Goal: Task Accomplishment & Management: Complete application form

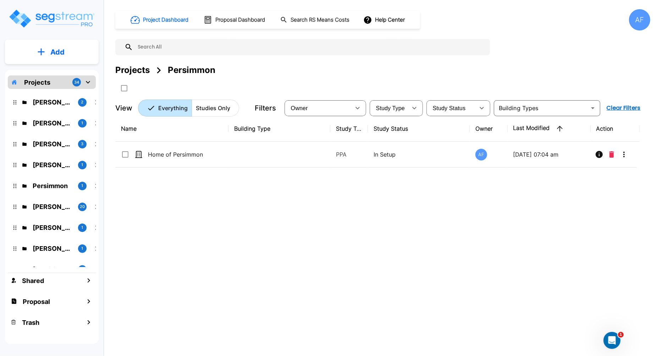
click at [327, 245] on div "Name Building Type Study Type Study Status Owner Last Modified Action Home of P…" at bounding box center [377, 226] width 524 height 221
click at [55, 52] on p "Add" at bounding box center [57, 52] width 14 height 11
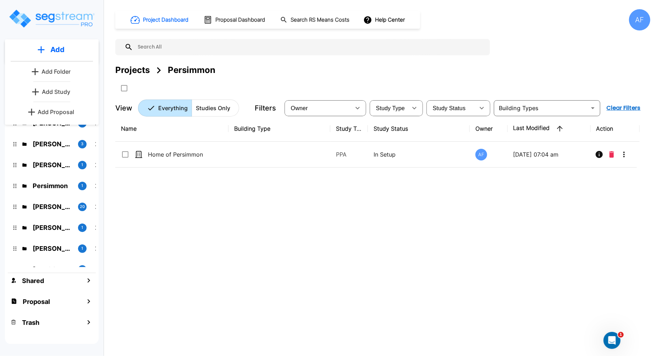
click at [202, 263] on div "Name Building Type Study Type Study Status Owner Last Modified Action Home of P…" at bounding box center [377, 226] width 524 height 221
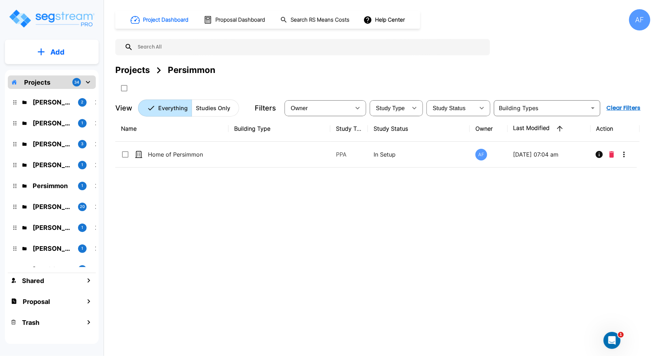
click at [39, 84] on p "Projects" at bounding box center [37, 83] width 26 height 10
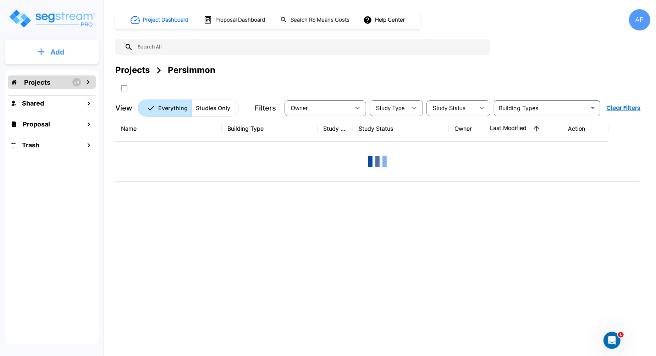
click at [61, 46] on button "Add" at bounding box center [52, 52] width 94 height 21
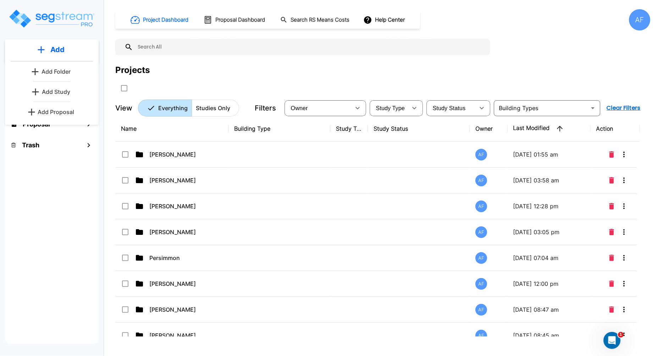
click at [54, 112] on p "Add Proposal" at bounding box center [56, 112] width 37 height 9
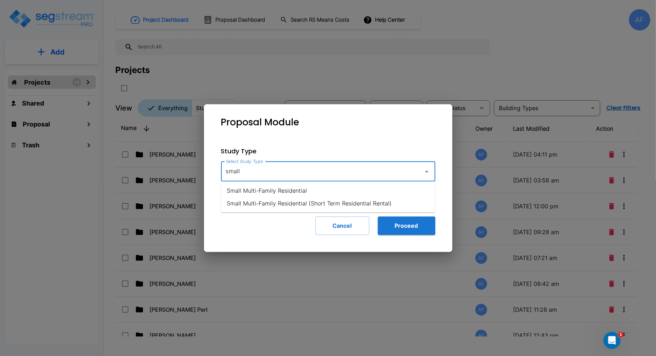
click at [281, 193] on li "Small Multi-Family Residential" at bounding box center [328, 190] width 214 height 13
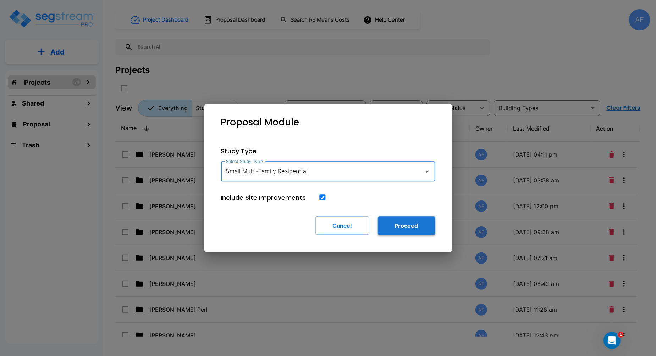
type input "Small Multi-Family Residential"
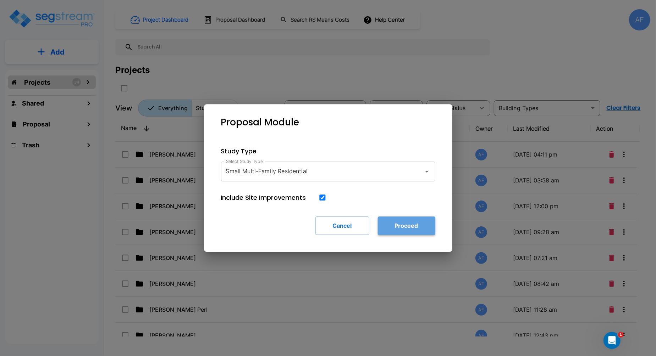
click at [410, 229] on button "Proceed" at bounding box center [406, 226] width 57 height 18
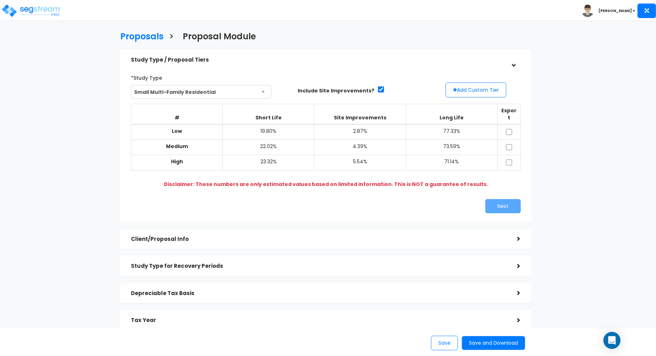
click at [427, 62] on h5 "Study Type / Proposal Tiers" at bounding box center [318, 60] width 375 height 6
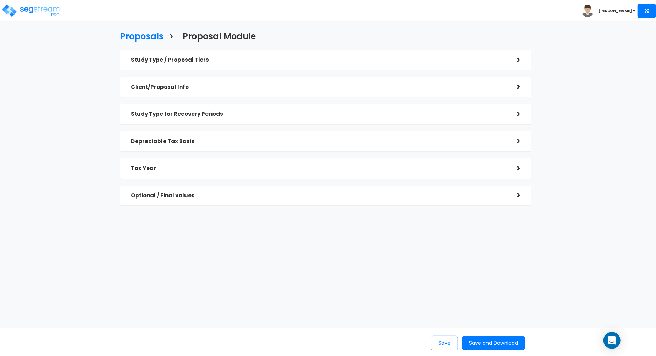
click at [427, 62] on h5 "Study Type / Proposal Tiers" at bounding box center [318, 60] width 375 height 6
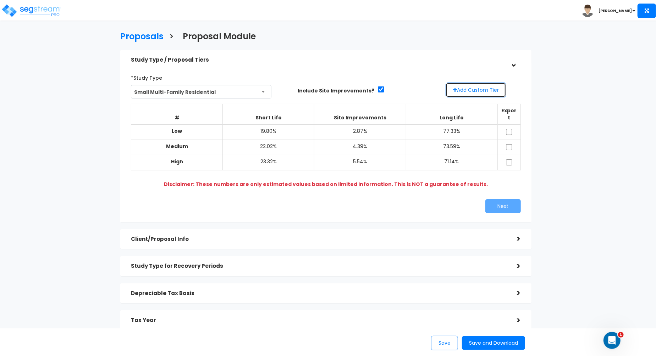
click at [482, 89] on button "Add Custom Tier" at bounding box center [475, 90] width 61 height 15
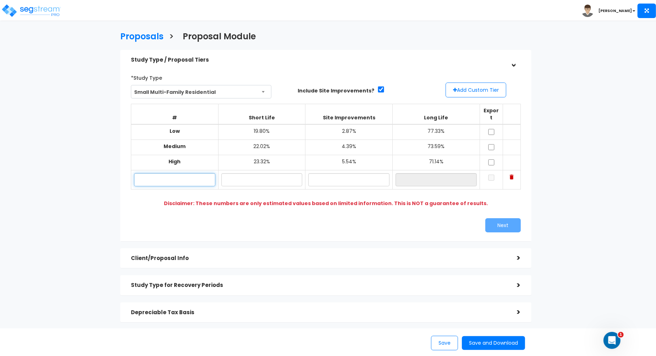
click at [172, 173] on input "text" at bounding box center [174, 179] width 81 height 13
paste input "2807 Elgin Ave, Lubbock, Texas 79410"
type input "2807 Elgin Ave, Lubbock, Texas 79410"
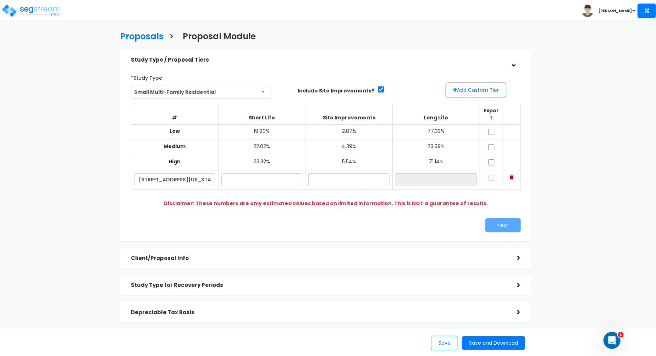
click at [246, 181] on td at bounding box center [261, 179] width 87 height 19
click at [253, 177] on input "text" at bounding box center [261, 179] width 81 height 13
paste input "18.65"
type input "18.65%"
click at [351, 175] on input "text" at bounding box center [348, 179] width 81 height 13
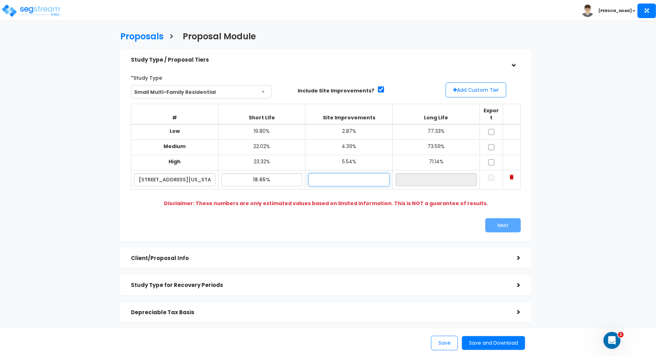
paste input "2.34"
type input "2.34%"
type input "79.01%"
click at [434, 173] on input "79.01%" at bounding box center [435, 179] width 81 height 13
click at [492, 175] on input "checkbox" at bounding box center [491, 178] width 7 height 6
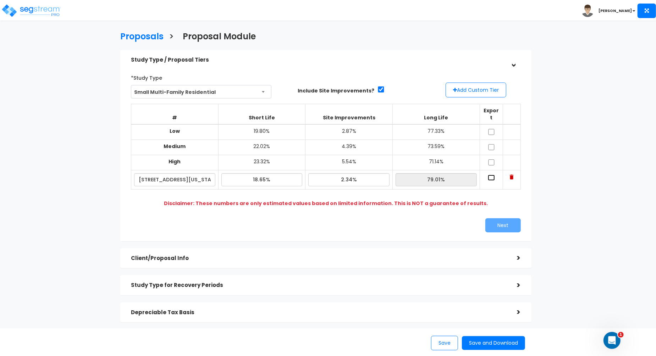
checkbox input "true"
click at [504, 220] on button "Next" at bounding box center [502, 225] width 35 height 14
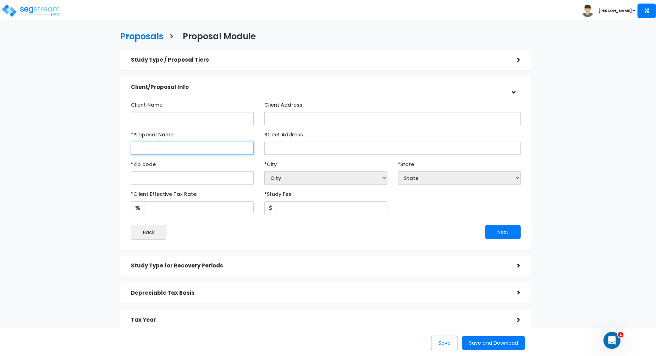
click at [179, 146] on input "*Proposal Name" at bounding box center [192, 148] width 123 height 13
paste input "2807 Elgin Ave, Lubbock, Texas 79410"
click at [222, 151] on input "2807 Elgin Ave, Lubbock, Texas 79410" at bounding box center [192, 148] width 123 height 13
type input "2807 Elgin Ave, Lubbock, Texas 79410"
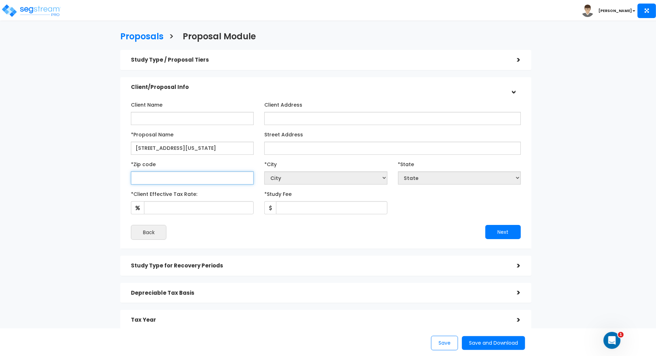
click at [204, 179] on input "text" at bounding box center [192, 178] width 123 height 13
paste input "79410"
type input "79410"
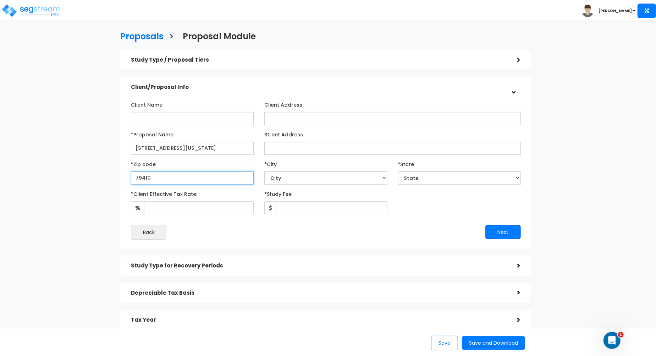
select select "[GEOGRAPHIC_DATA]"
type input "79410"
drag, startPoint x: 234, startPoint y: 146, endPoint x: 198, endPoint y: 146, distance: 36.2
click at [198, 146] on input "2807 Elgin Ave, Lubbock, Texas 79410" at bounding box center [192, 148] width 123 height 13
drag, startPoint x: 218, startPoint y: 149, endPoint x: 104, endPoint y: 149, distance: 114.6
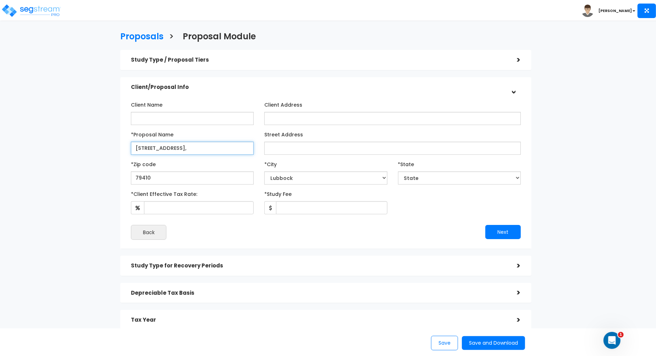
click at [104, 149] on div "Proposals > Proposal Module Study Type / Proposal Tiers > *Study Type Small Mul…" at bounding box center [326, 197] width 538 height 460
type input "2807 Elgin Ave, Lubbock,"
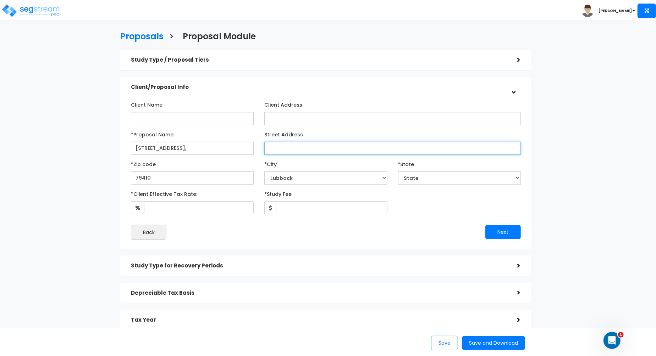
click at [285, 150] on input "Street Address" at bounding box center [392, 148] width 256 height 13
paste input "2807 Elgin Ave, Lubbock,"
type input "2807 Elgin Ave, Lubbock,"
click at [328, 133] on div "Street Address 2807 Elgin Ave, Lubbock," at bounding box center [392, 142] width 256 height 26
click at [220, 94] on div "Client Name Client Address *Proposal Name AB" at bounding box center [325, 169] width 411 height 159
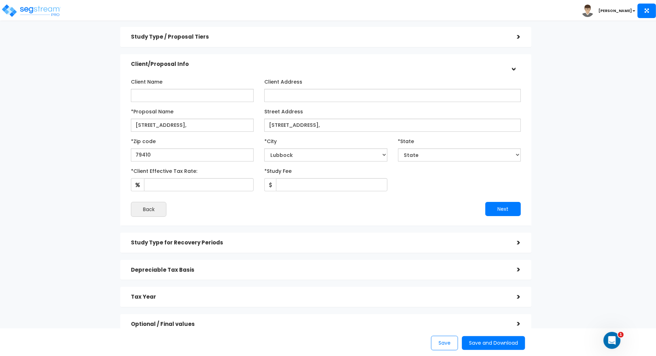
scroll to position [33, 0]
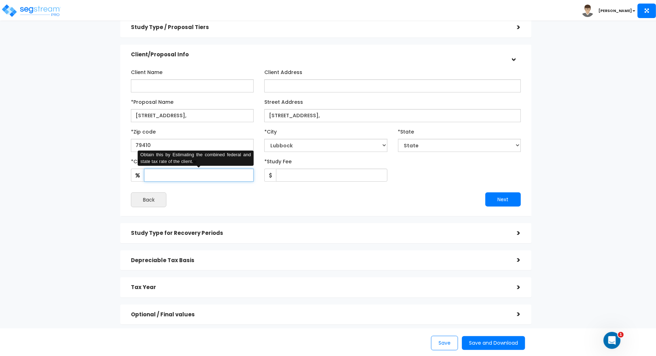
click at [214, 178] on input "*Client Effective Tax Rate:" at bounding box center [199, 175] width 110 height 13
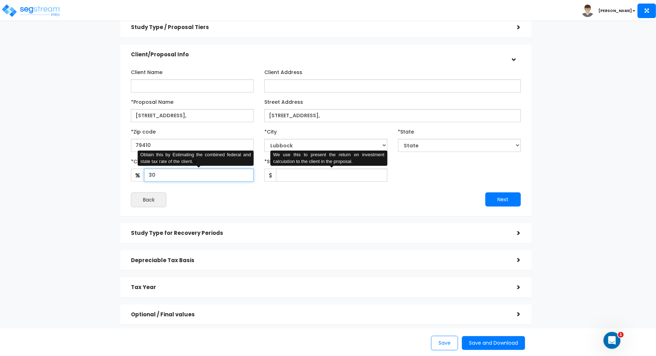
type input "30"
click at [322, 177] on input "*Study Fee" at bounding box center [331, 175] width 111 height 13
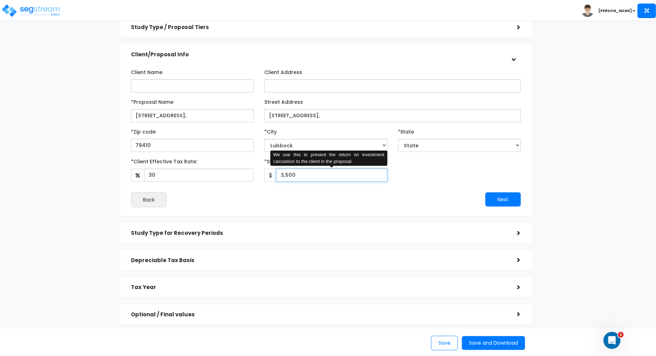
type input "3,500"
click at [454, 182] on div "*Client Effective Tax Rate: 30 *Study Fee" at bounding box center [326, 169] width 400 height 26
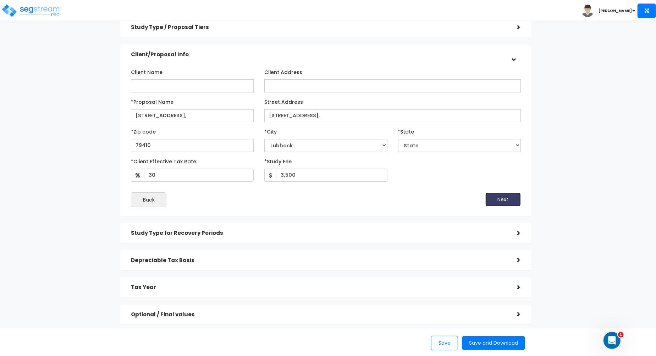
click at [494, 196] on button "Next" at bounding box center [502, 200] width 35 height 14
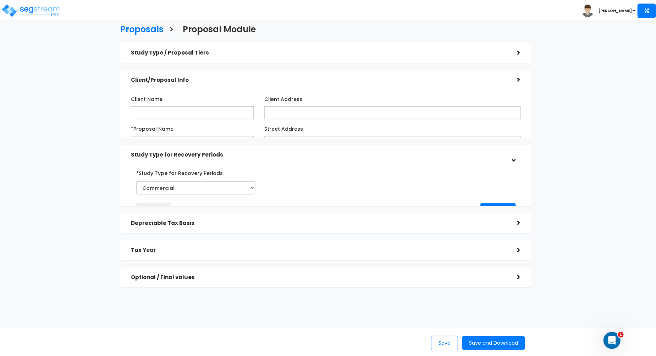
scroll to position [0, 0]
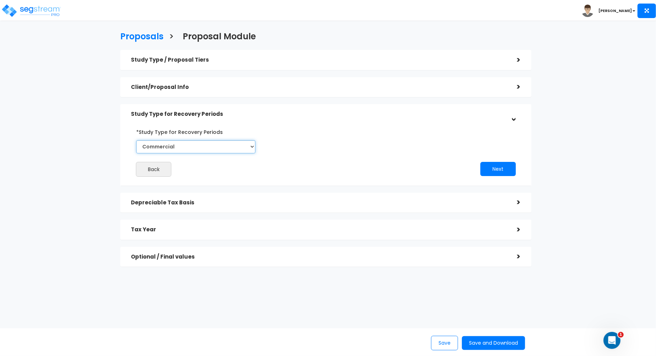
click at [235, 150] on select "Commercial Residential" at bounding box center [195, 146] width 119 height 13
select select "Residential"
click at [136, 140] on select "Commercial Residential" at bounding box center [195, 146] width 119 height 13
click at [350, 142] on div "Back Next" at bounding box center [326, 151] width 400 height 51
click at [497, 165] on button "Next" at bounding box center [497, 169] width 35 height 14
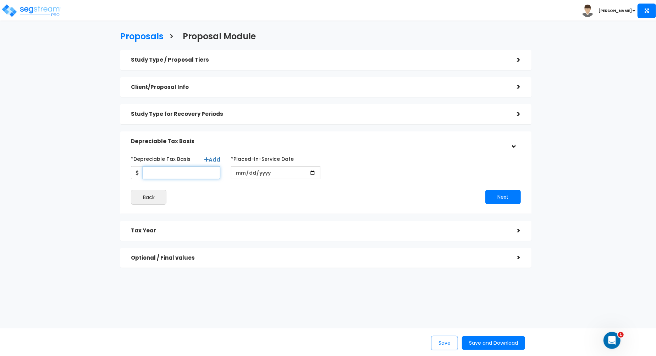
click at [193, 172] on input "*Depreciable Tax Basis" at bounding box center [182, 172] width 78 height 13
type input "191,250"
click at [240, 175] on input "date" at bounding box center [275, 172] width 89 height 13
type input "[DATE]"
click at [328, 189] on div "*Depreciable Tax Basis Add 191,250 *Placed-In-Service Date" at bounding box center [325, 179] width 389 height 52
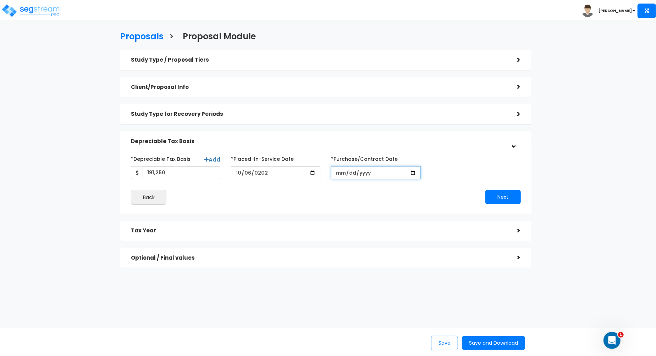
click at [342, 174] on input "*Purchase/Contract Date" at bounding box center [375, 172] width 89 height 13
type input "[DATE]"
click at [347, 195] on div "Next" at bounding box center [426, 197] width 200 height 14
click at [101, 98] on div "Proposals > Proposal Module Study Type / Proposal Tiers > *Study Type Small Mul…" at bounding box center [326, 152] width 538 height 370
click at [82, 105] on div "Proposals > Proposal Module Study Type / Proposal Tiers > *Study Type Small Mul…" at bounding box center [326, 152] width 538 height 370
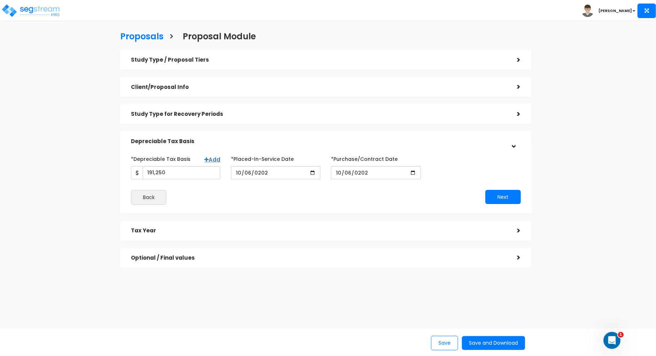
click at [84, 110] on div "Proposals > Proposal Module Study Type / Proposal Tiers > *Study Type Small Mul…" at bounding box center [326, 152] width 538 height 370
click at [87, 125] on div "Proposals > Proposal Module Study Type / Proposal Tiers > *Study Type Small Mul…" at bounding box center [326, 152] width 538 height 370
click at [264, 193] on div "Back" at bounding box center [226, 197] width 200 height 15
click at [337, 64] on div "Study Type / Proposal Tiers" at bounding box center [318, 60] width 375 height 13
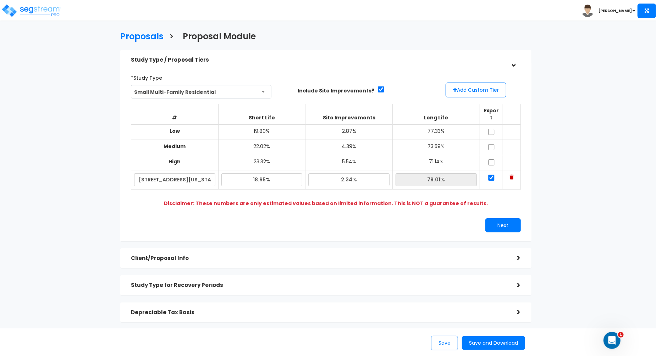
click at [260, 256] on h5 "Client/Proposal Info" at bounding box center [318, 259] width 375 height 6
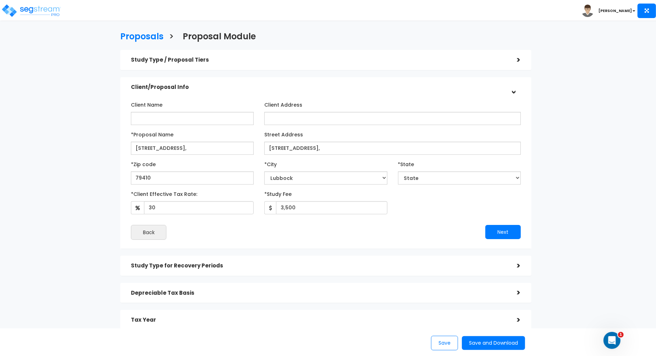
click at [280, 269] on div "Study Type for Recovery Periods" at bounding box center [318, 266] width 375 height 13
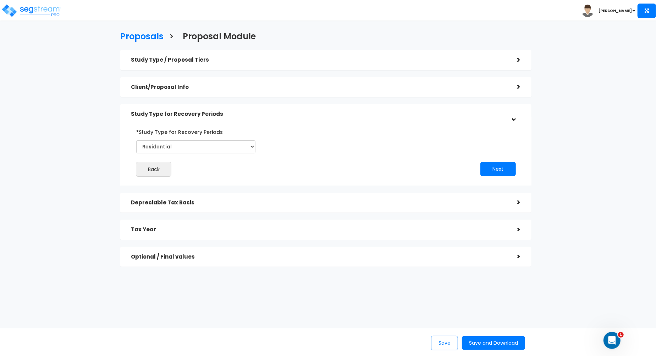
click at [288, 204] on h5 "Depreciable Tax Basis" at bounding box center [318, 203] width 375 height 6
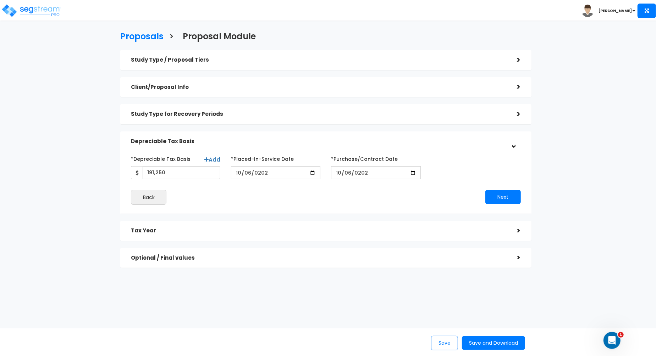
click at [346, 233] on h5 "Tax Year" at bounding box center [318, 231] width 375 height 6
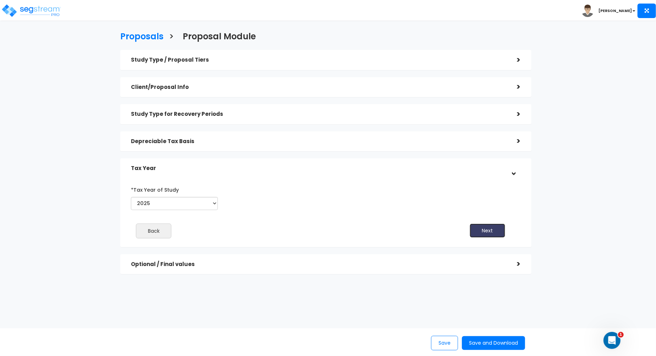
click at [493, 232] on button "Next" at bounding box center [487, 231] width 35 height 14
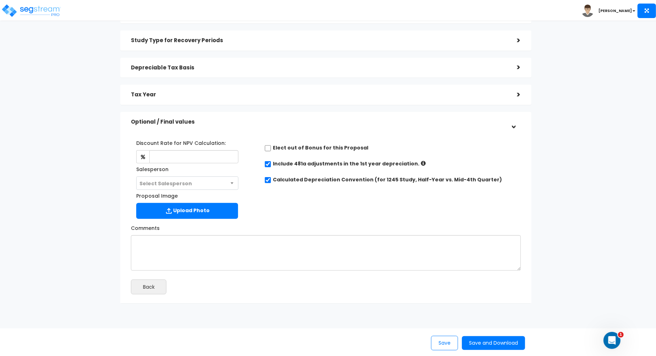
scroll to position [77, 0]
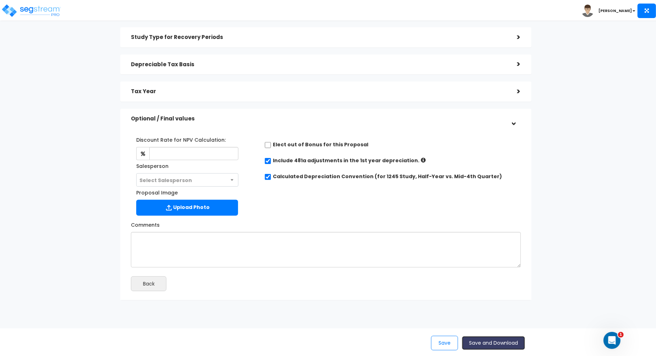
click at [500, 344] on button "Save and Download" at bounding box center [493, 344] width 63 height 14
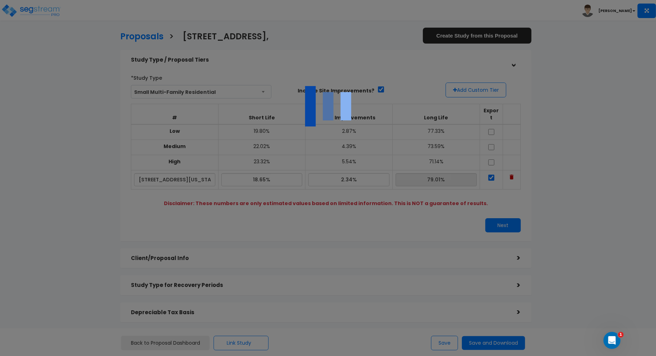
click at [364, 45] on div at bounding box center [328, 178] width 656 height 356
click at [317, 49] on div at bounding box center [328, 178] width 656 height 356
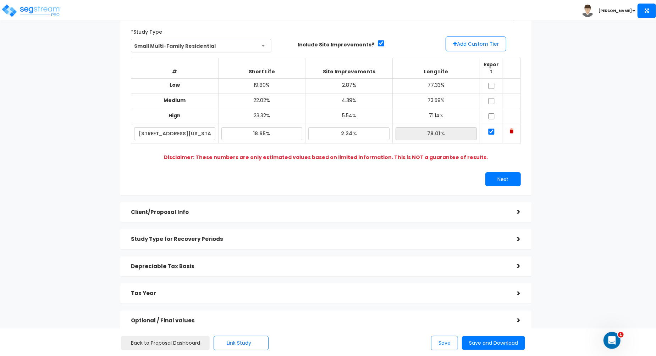
scroll to position [47, 0]
click at [409, 209] on h5 "Client/Proposal Info" at bounding box center [318, 212] width 375 height 6
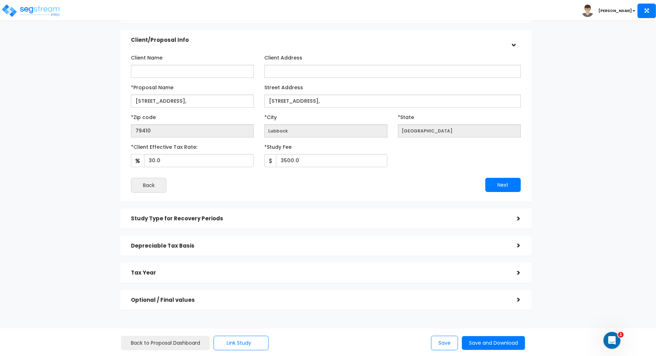
click at [409, 223] on div "Study Type for Recovery Periods" at bounding box center [318, 218] width 375 height 13
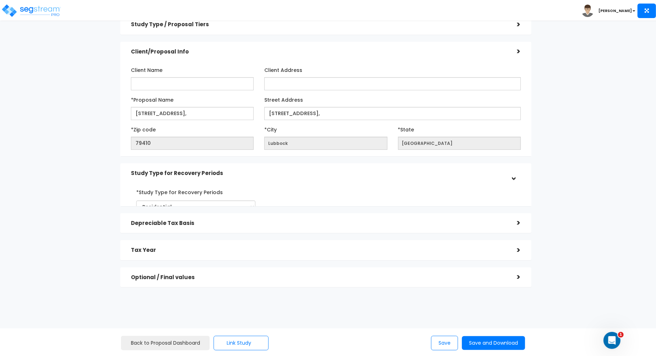
scroll to position [0, 0]
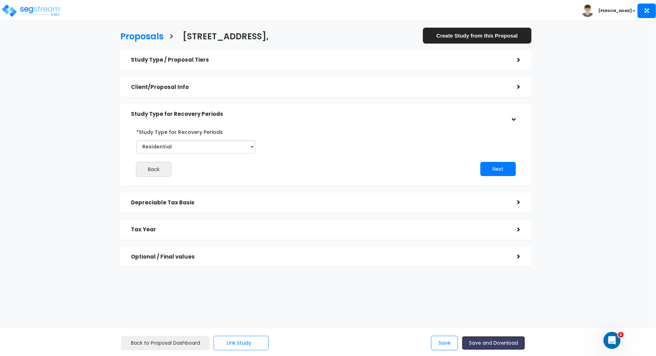
click at [499, 344] on button "Save and Download" at bounding box center [493, 344] width 63 height 14
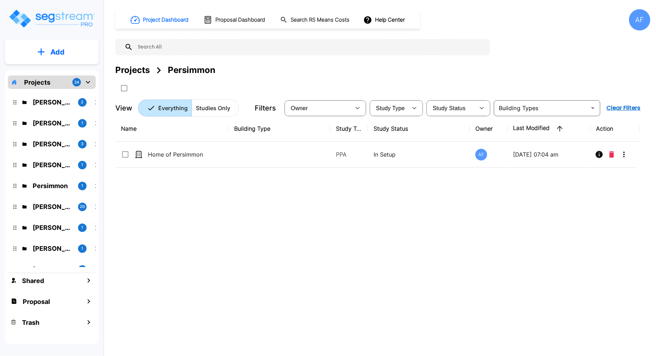
click at [224, 69] on div "Projects Persimmon" at bounding box center [382, 70] width 535 height 13
click at [47, 84] on p "Projects" at bounding box center [37, 83] width 26 height 10
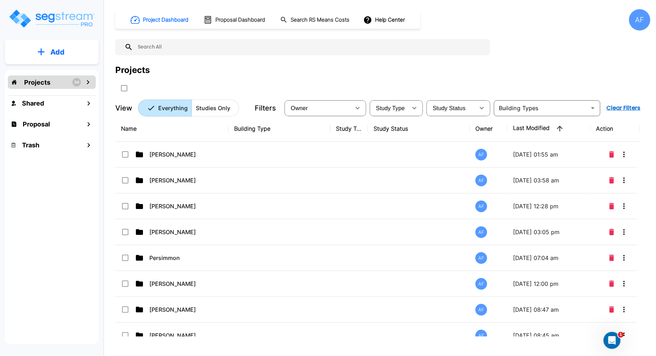
click at [60, 18] on img "mailbox folders" at bounding box center [51, 19] width 87 height 20
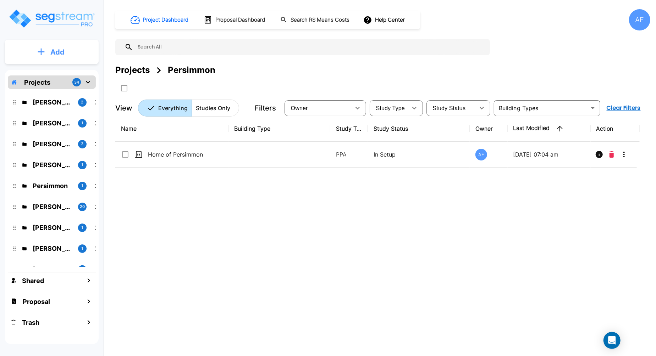
click at [55, 53] on p "Add" at bounding box center [57, 52] width 14 height 11
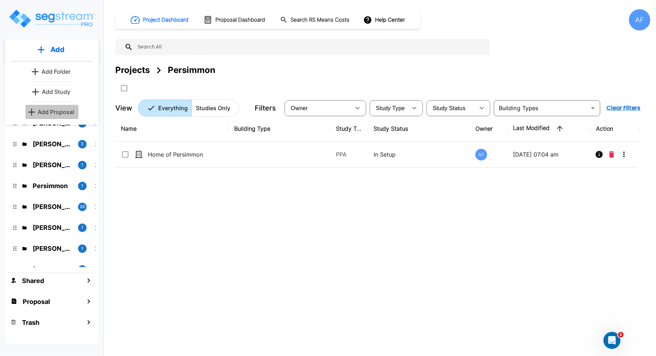
click at [60, 112] on p "Add Proposal" at bounding box center [56, 112] width 37 height 9
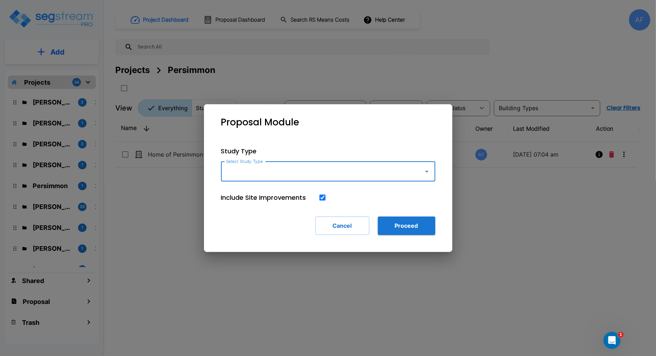
click at [243, 172] on input "Select Study Type" at bounding box center [320, 171] width 193 height 13
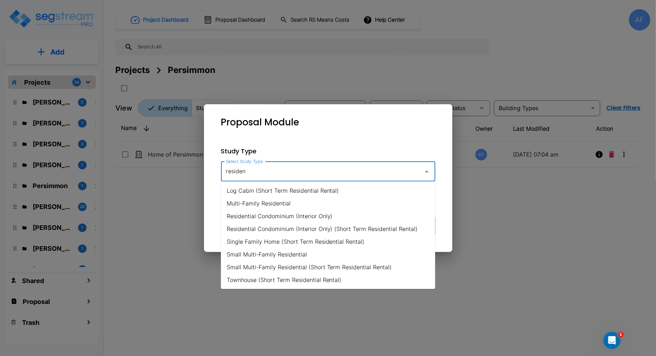
click at [299, 254] on li "Small Multi-Family Residential" at bounding box center [328, 254] width 214 height 13
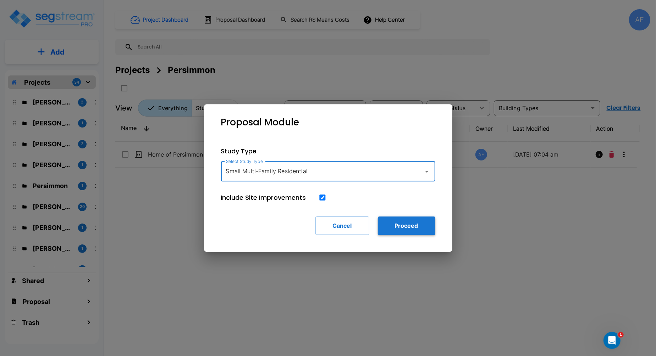
type input "Small Multi-Family Residential"
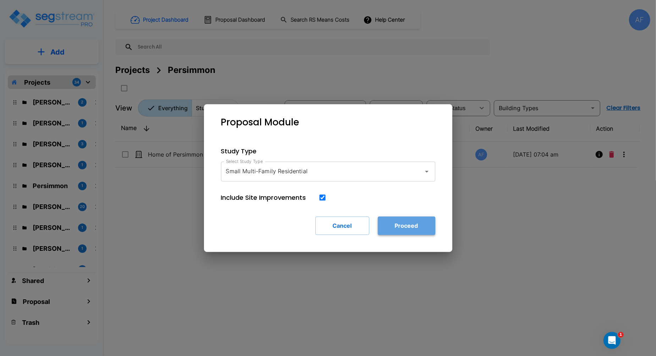
click at [402, 228] on button "Proceed" at bounding box center [406, 226] width 57 height 18
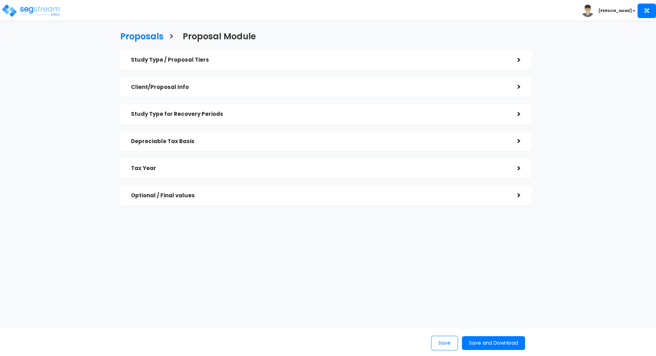
checkbox input "true"
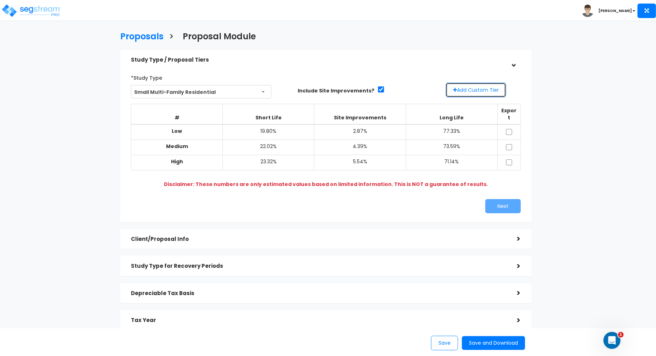
click at [472, 93] on button "Add Custom Tier" at bounding box center [475, 90] width 61 height 15
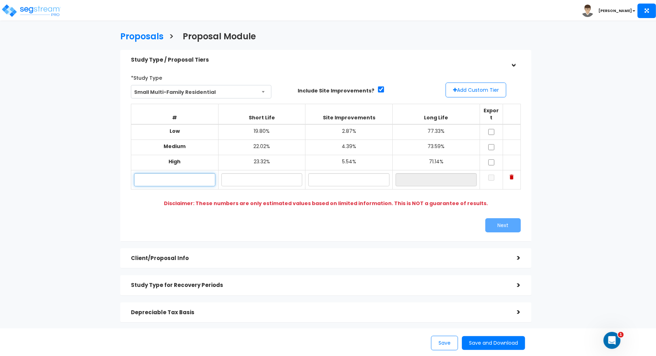
click at [179, 173] on input "text" at bounding box center [174, 179] width 81 height 13
paste input "2807 Elgin Ave"
type input "2807 Elgin Ave"
click at [262, 176] on input "text" at bounding box center [261, 179] width 81 height 13
paste input "19.74"
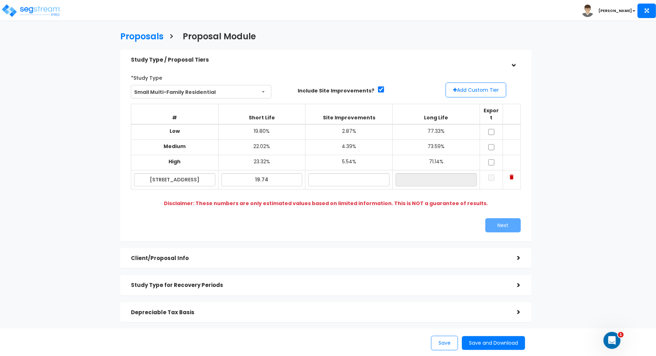
type input "19.74%"
click at [341, 173] on input "text" at bounding box center [348, 179] width 81 height 13
paste input "3.27"
type input "3.27%"
type input "76.99%"
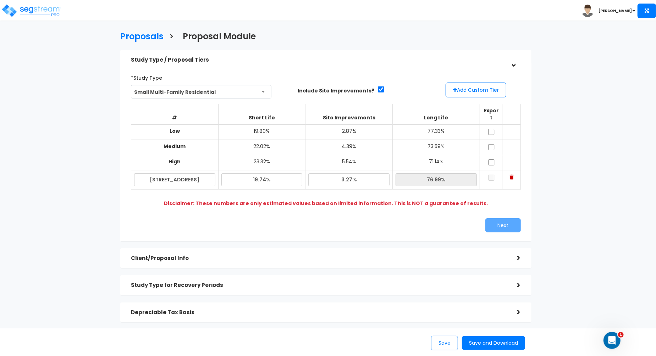
click at [492, 200] on div "# Short Life Site Improvements Long Life Export Low 19.80% 2.87% 77.33% Medium …" at bounding box center [325, 154] width 389 height 111
click at [490, 175] on input "checkbox" at bounding box center [491, 178] width 7 height 6
checkbox input "true"
click at [506, 218] on button "Next" at bounding box center [502, 225] width 35 height 14
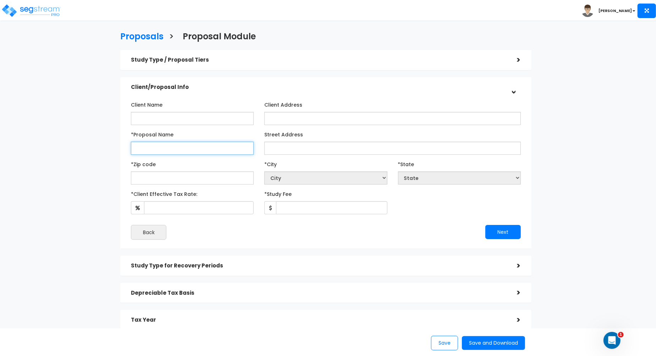
click at [218, 149] on input "*Proposal Name" at bounding box center [192, 148] width 123 height 13
paste input "3.27"
type input "3"
paste input "[STREET_ADDRESS]"
type input "[STREET_ADDRESS]"
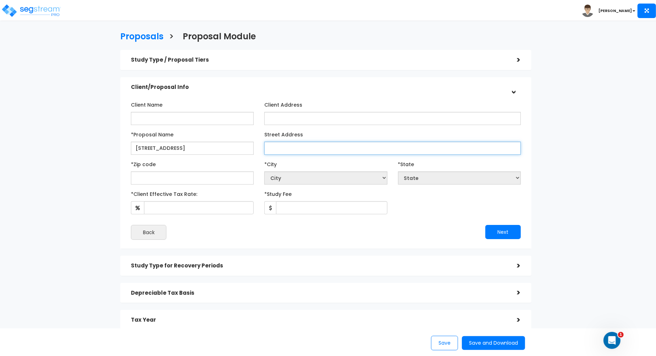
click at [307, 146] on input "Street Address" at bounding box center [392, 148] width 256 height 13
paste input "[STREET_ADDRESS]"
type input "[STREET_ADDRESS]"
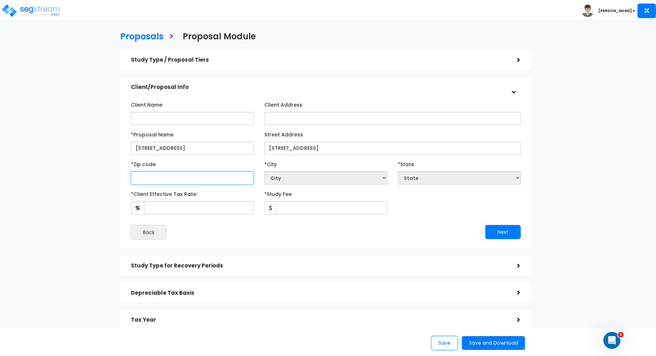
click at [198, 182] on input "text" at bounding box center [192, 178] width 123 height 13
paste input "79410"
type input "79410"
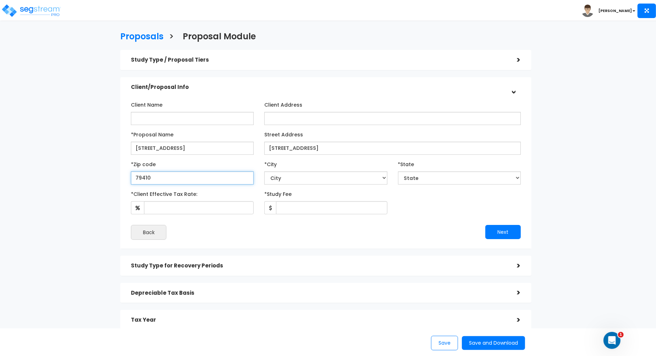
select select "[GEOGRAPHIC_DATA]"
type input "79410"
click at [222, 216] on div "Client Name Client Address *Proposal Name 2807 Elgin Ave," at bounding box center [325, 169] width 389 height 141
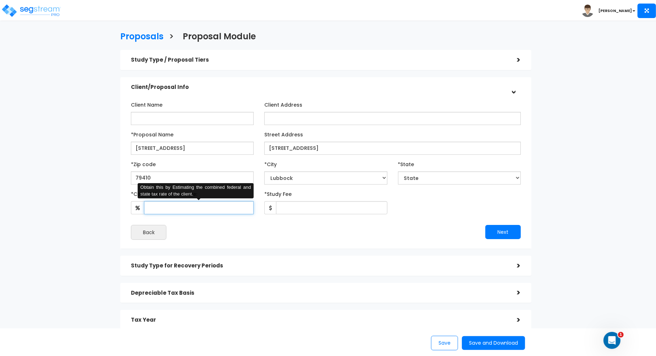
click at [204, 206] on input "*Client Effective Tax Rate:" at bounding box center [199, 207] width 110 height 13
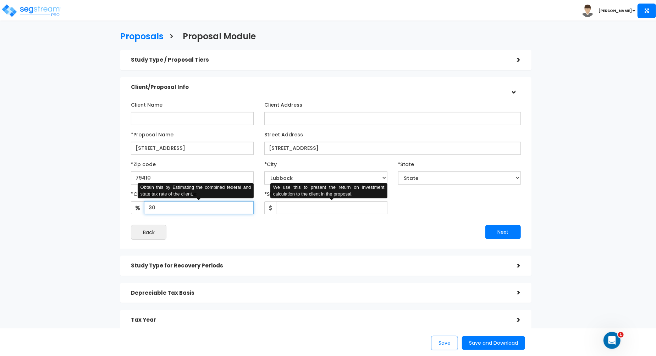
type input "30"
click at [334, 207] on input "*Study Fee" at bounding box center [331, 207] width 111 height 13
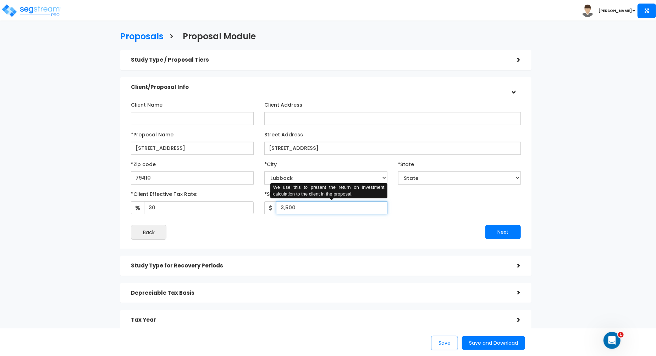
type input "3,500"
click at [472, 205] on div "*Client Effective Tax Rate: 30 *Study Fee" at bounding box center [326, 201] width 400 height 26
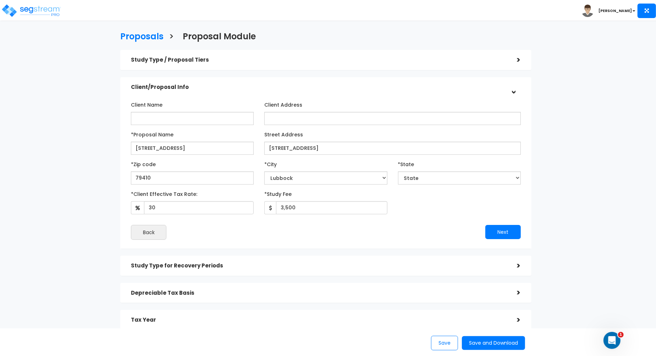
click at [465, 61] on h5 "Study Type / Proposal Tiers" at bounding box center [318, 60] width 375 height 6
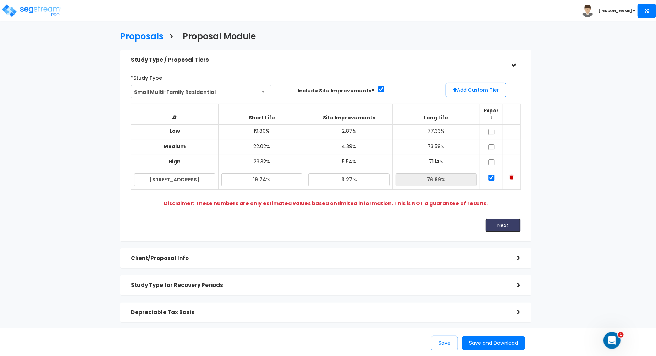
click at [502, 218] on button "Next" at bounding box center [502, 225] width 35 height 14
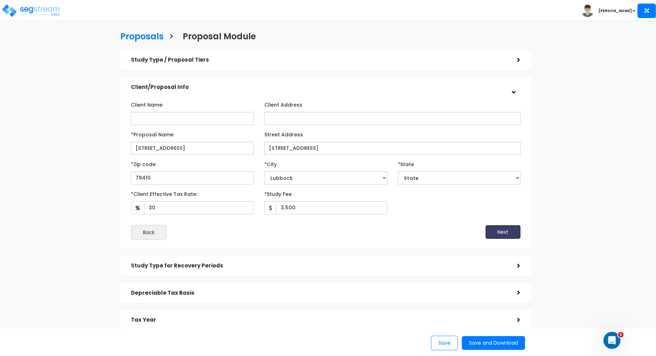
click at [511, 231] on button "Next" at bounding box center [502, 232] width 35 height 14
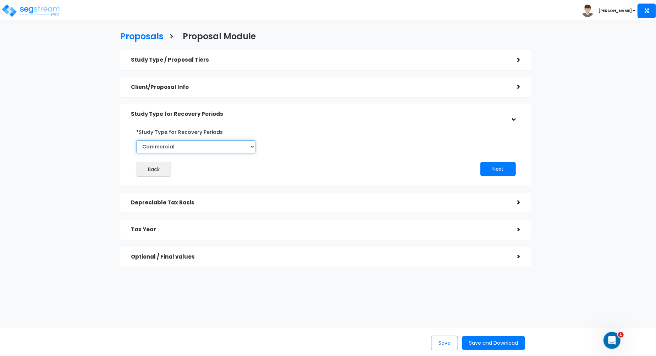
click at [213, 143] on select "Commercial Residential" at bounding box center [195, 146] width 119 height 13
select select "Residential"
click at [136, 140] on select "Commercial Residential" at bounding box center [195, 146] width 119 height 13
click at [359, 159] on div "Back Next" at bounding box center [326, 151] width 400 height 51
click at [498, 168] on button "Next" at bounding box center [497, 169] width 35 height 14
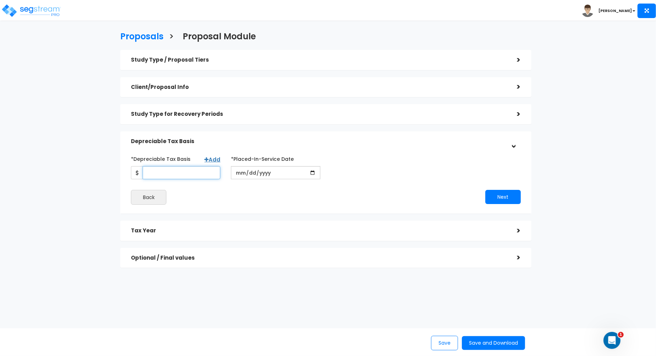
click at [183, 171] on input "*Depreciable Tax Basis" at bounding box center [182, 172] width 78 height 13
type input "191,250"
click at [238, 175] on input "date" at bounding box center [275, 172] width 89 height 13
type input "[DATE]"
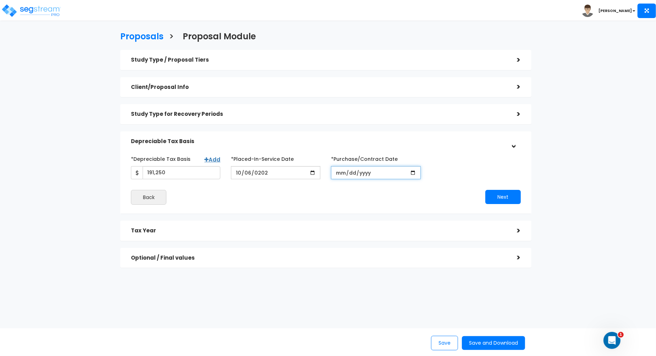
click at [339, 174] on input "*Purchase/Contract Date" at bounding box center [375, 172] width 89 height 13
type input "[DATE]"
click at [354, 198] on div "Next" at bounding box center [426, 197] width 200 height 14
click at [471, 167] on div "*Depreciable Tax Basis Add 191,250 *Placed-In-Service Date 2025-10-06 *Purchase…" at bounding box center [326, 166] width 400 height 26
click at [517, 201] on button "Next" at bounding box center [502, 197] width 35 height 14
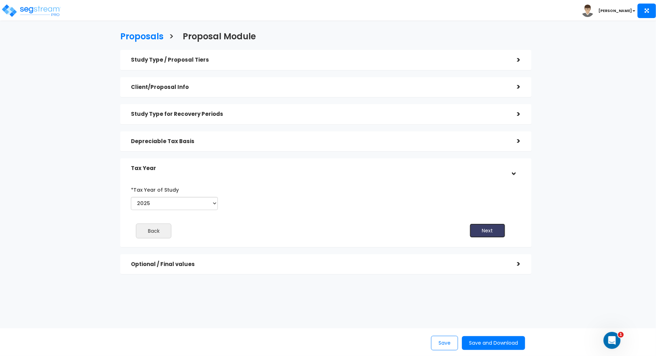
click at [489, 226] on button "Next" at bounding box center [487, 231] width 35 height 14
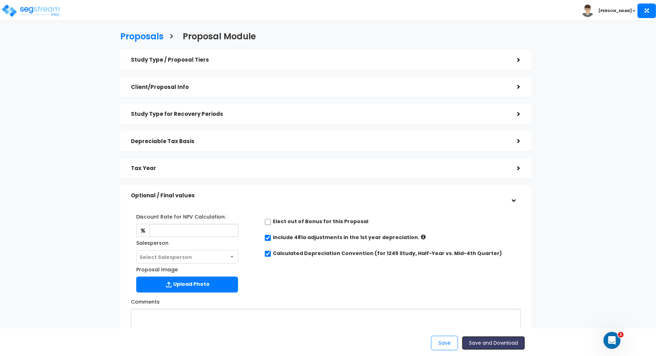
click at [493, 339] on button "Save and Download" at bounding box center [493, 344] width 63 height 14
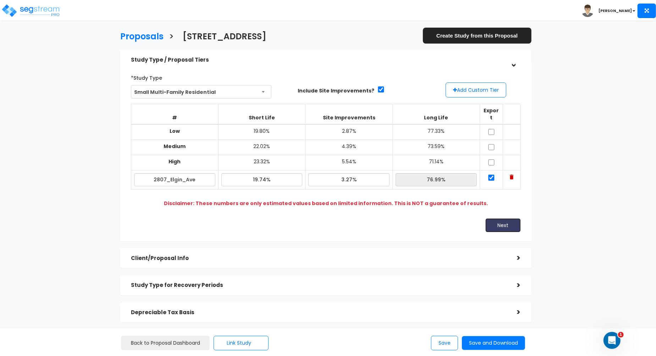
click at [502, 218] on button "Next" at bounding box center [502, 225] width 35 height 14
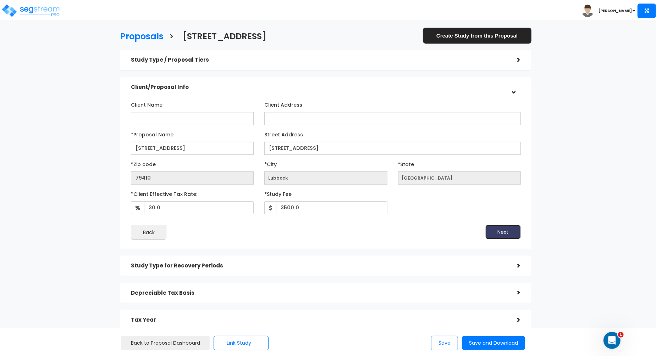
click at [507, 230] on button "Next" at bounding box center [502, 232] width 35 height 14
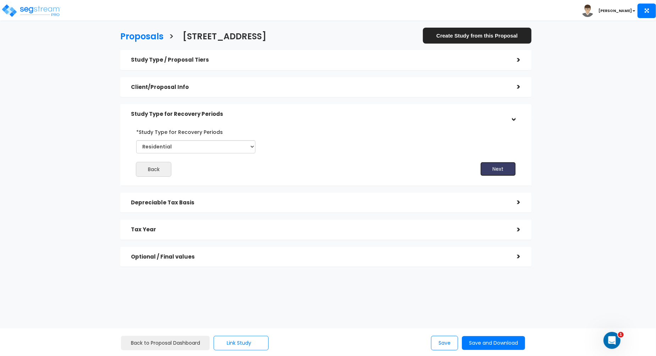
click at [508, 164] on button "Next" at bounding box center [497, 169] width 35 height 14
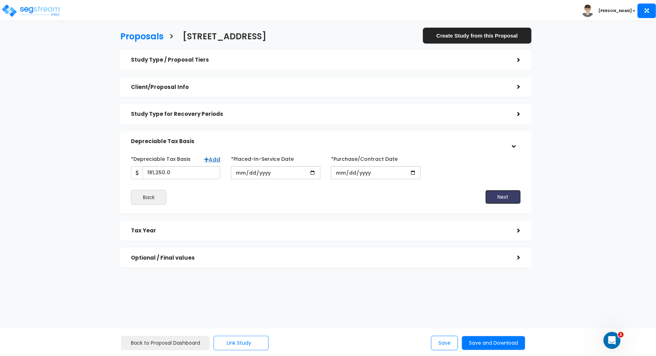
click at [502, 196] on button "Next" at bounding box center [502, 197] width 35 height 14
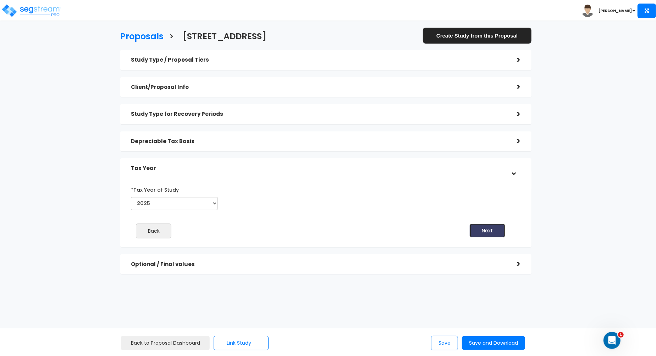
click at [489, 227] on button "Next" at bounding box center [487, 231] width 35 height 14
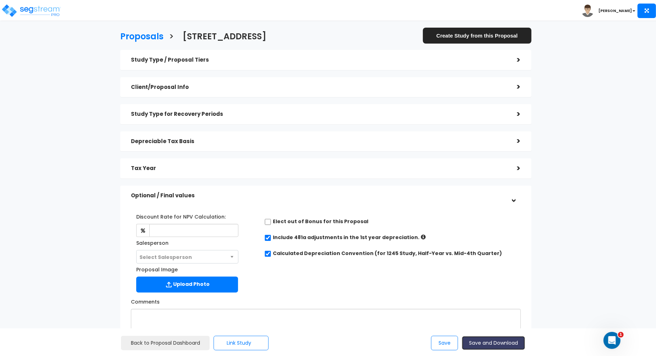
click at [491, 346] on button "Save and Download" at bounding box center [493, 344] width 63 height 14
